Goal: Transaction & Acquisition: Purchase product/service

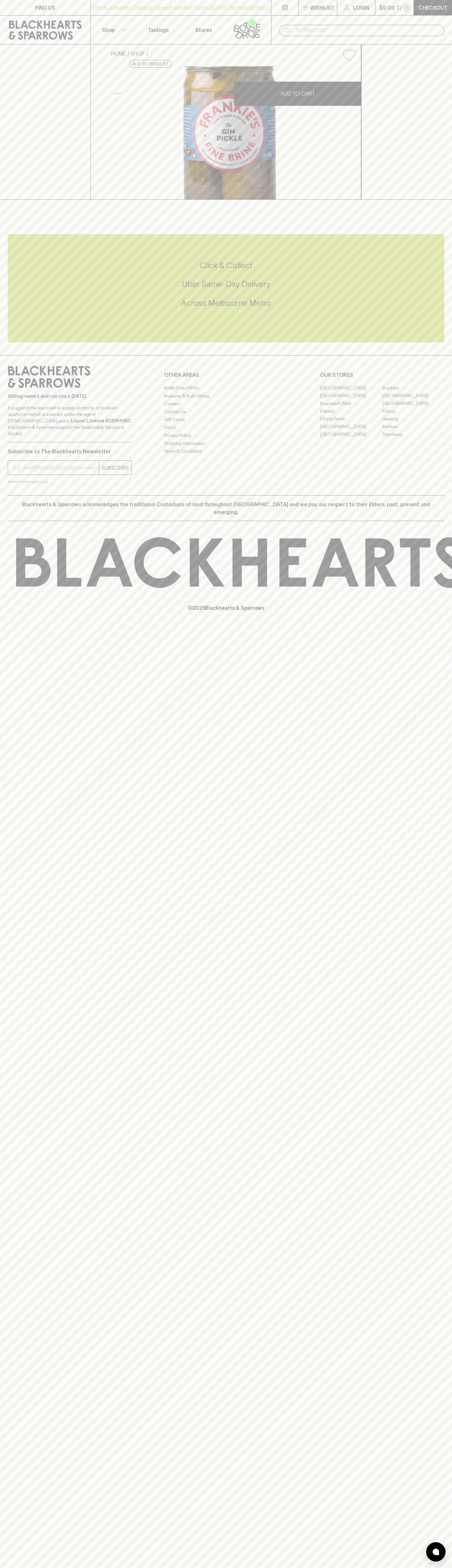
click at [288, 7] on link at bounding box center [284, 7] width 27 height 15
click at [424, 1401] on div "FIND US | No Bad Bottles | Sibling Owned and Run Since [DATE] | No Bad Bottles …" at bounding box center [226, 784] width 452 height 1568
click at [317, 1567] on html "FIND US | No Bad Bottles | Sibling Owned and Run Since [DATE] | No Bad Bottles …" at bounding box center [226, 784] width 452 height 1568
click at [19, 132] on div "HOME SHOP [PERSON_NAME]'s Fine Brine The Gin Pickle $18.00 Add to wishlist No F…" at bounding box center [226, 122] width 452 height 155
